Goal: Task Accomplishment & Management: Manage account settings

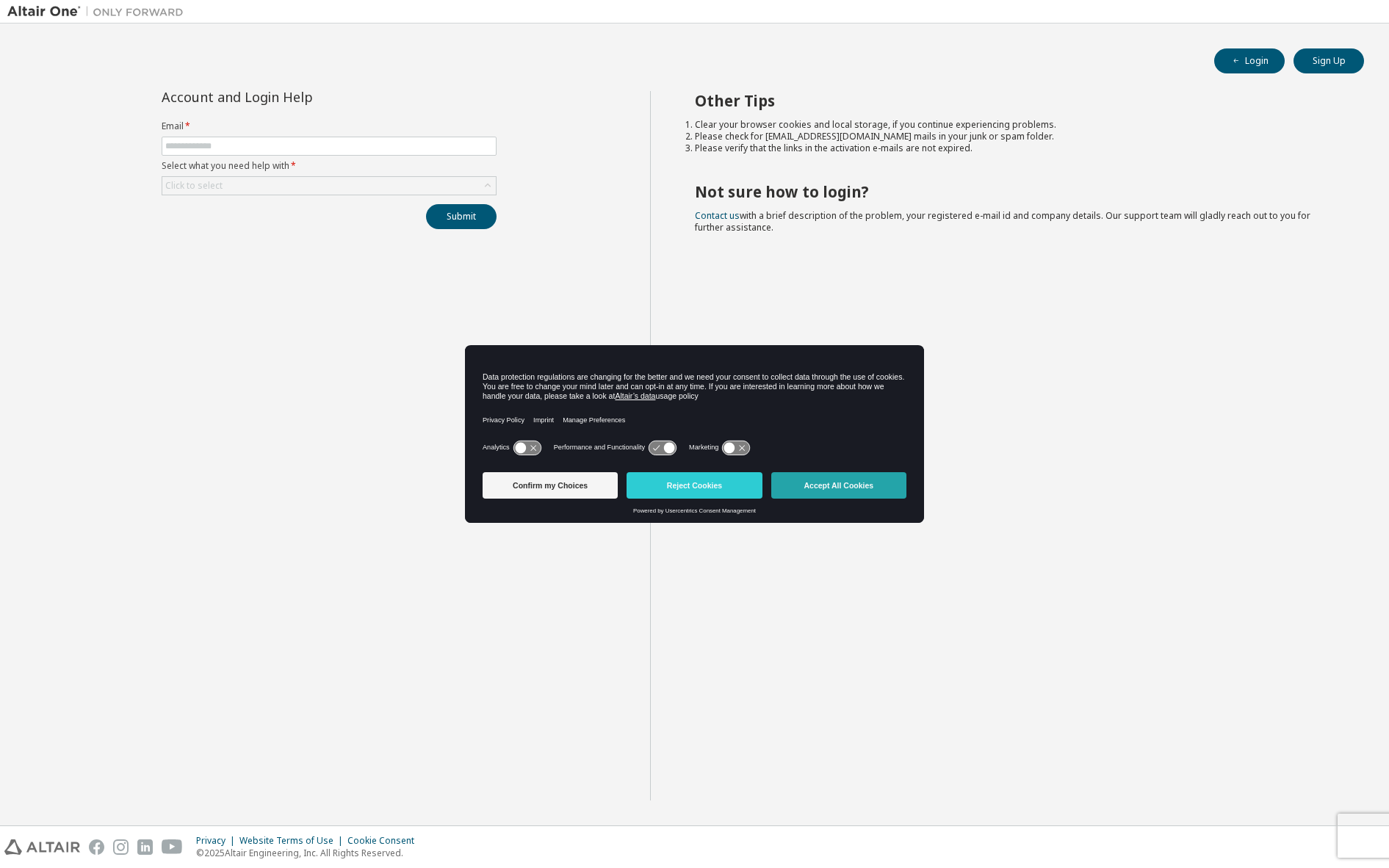
click at [830, 487] on button "Accept All Cookies" at bounding box center [838, 485] width 135 height 26
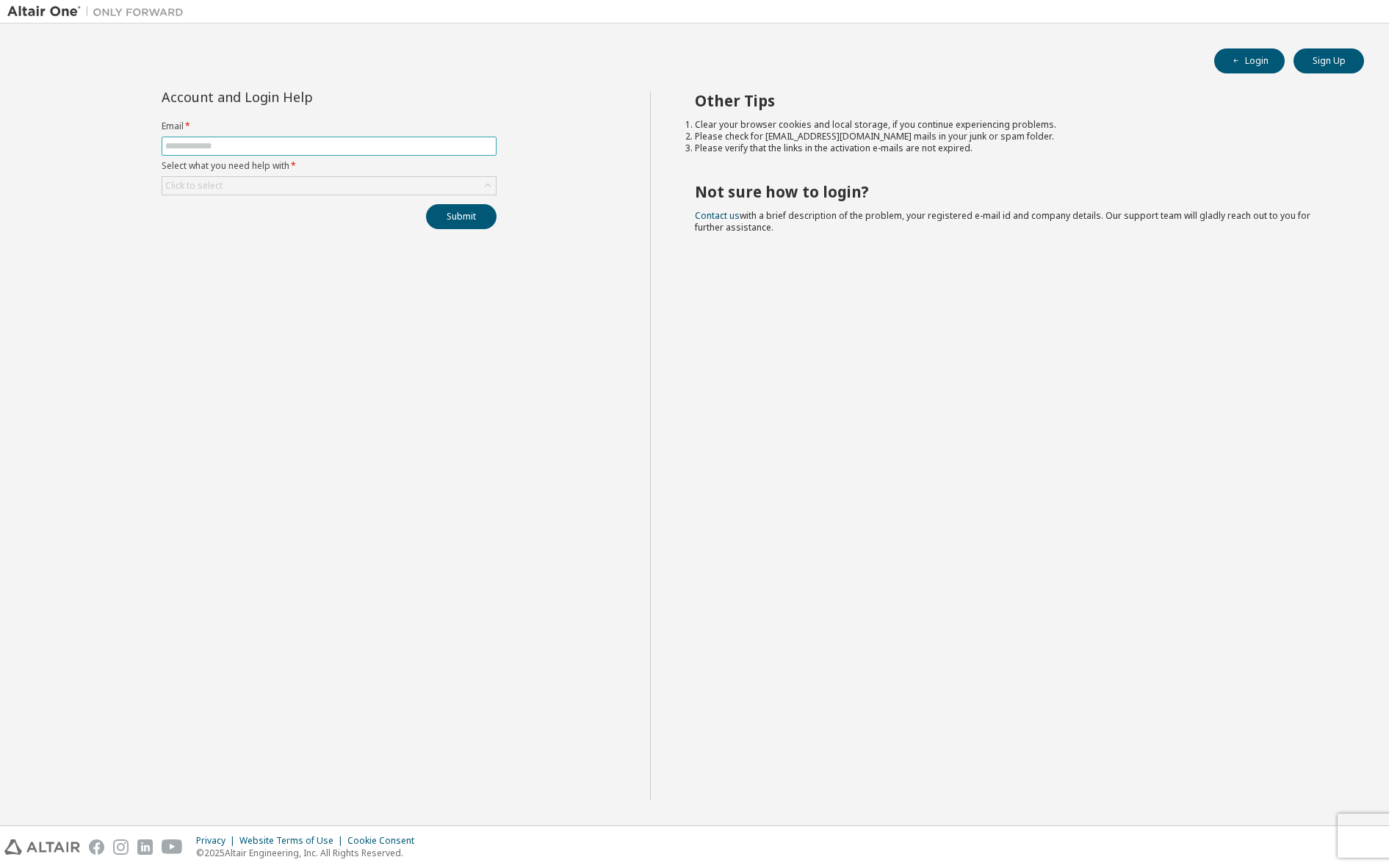
click at [172, 145] on input "text" at bounding box center [329, 145] width 327 height 12
type input "**********"
click at [247, 189] on div "Click to select" at bounding box center [329, 186] width 334 height 17
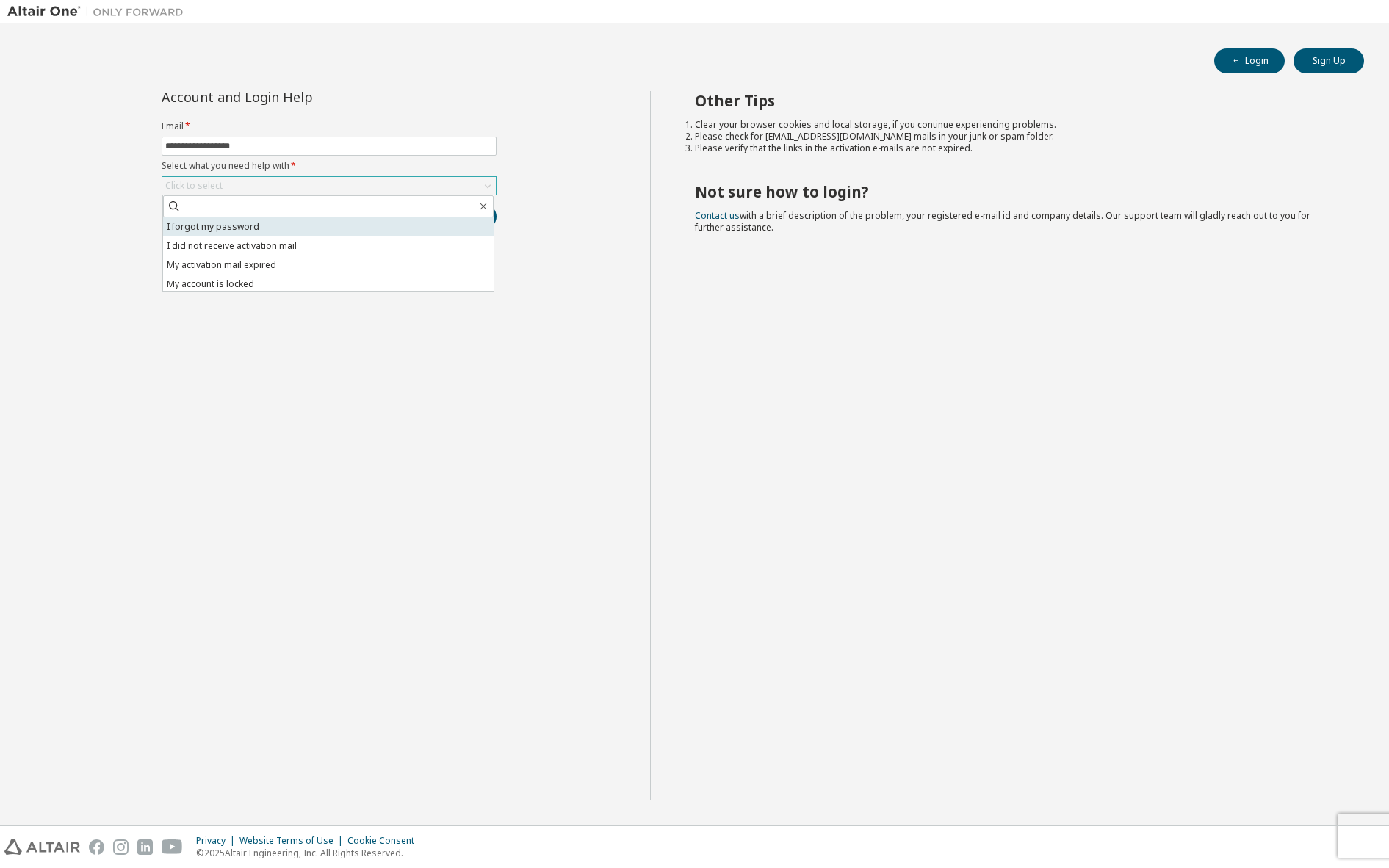
click at [239, 230] on li "I forgot my password" at bounding box center [328, 227] width 330 height 19
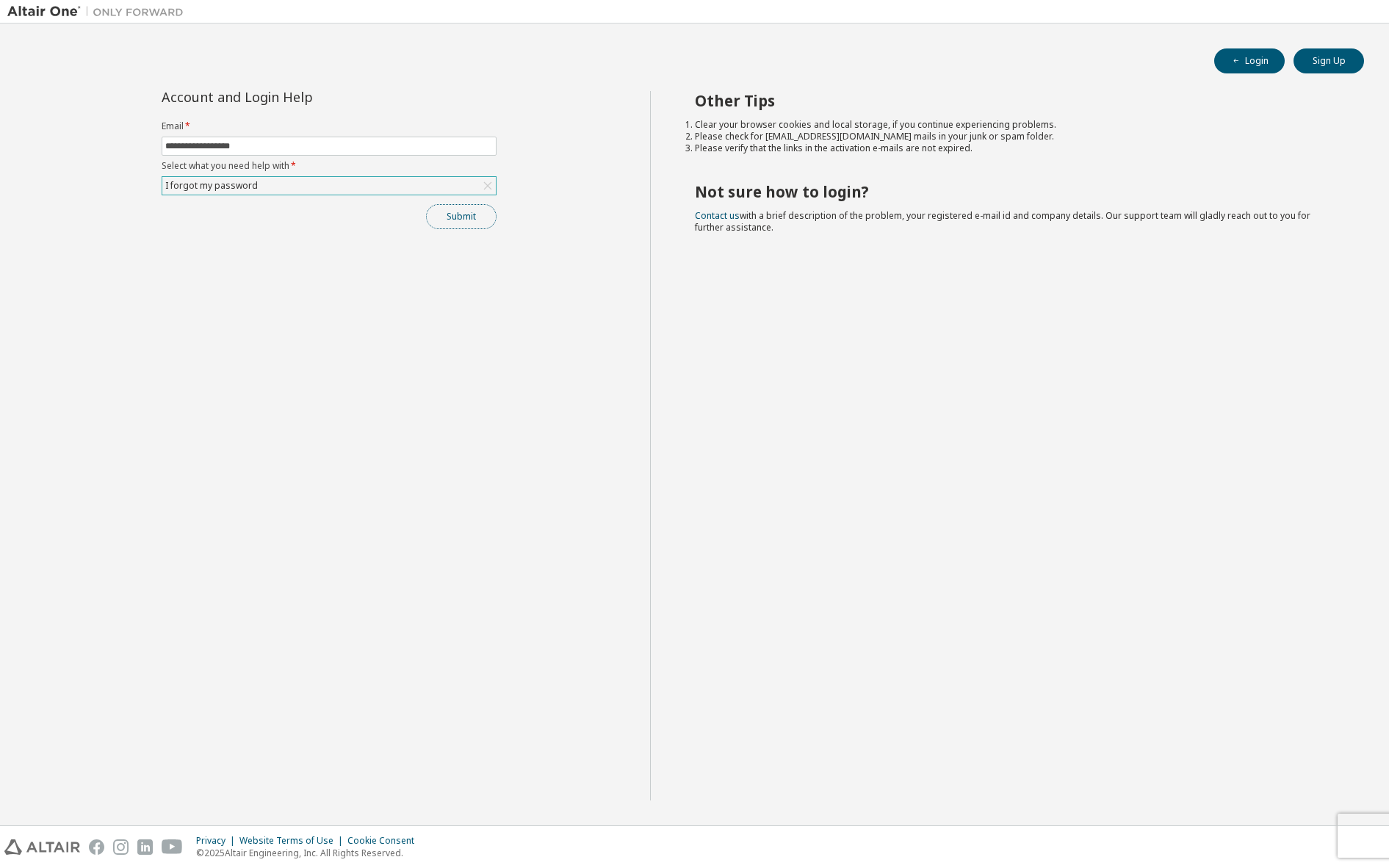
click at [470, 217] on button "Submit" at bounding box center [461, 217] width 70 height 25
click at [459, 217] on button "Submit" at bounding box center [461, 217] width 70 height 25
click at [1357, 795] on icon "button" at bounding box center [1358, 794] width 6 height 6
click at [1361, 837] on icon "button" at bounding box center [1357, 837] width 9 height 9
